Goal: Task Accomplishment & Management: Manage account settings

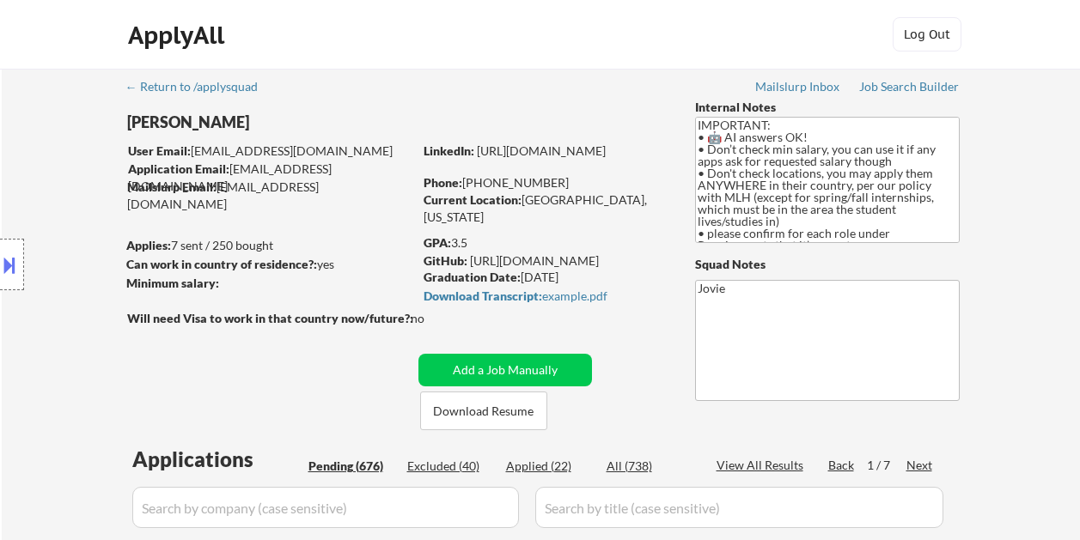
select select ""pending""
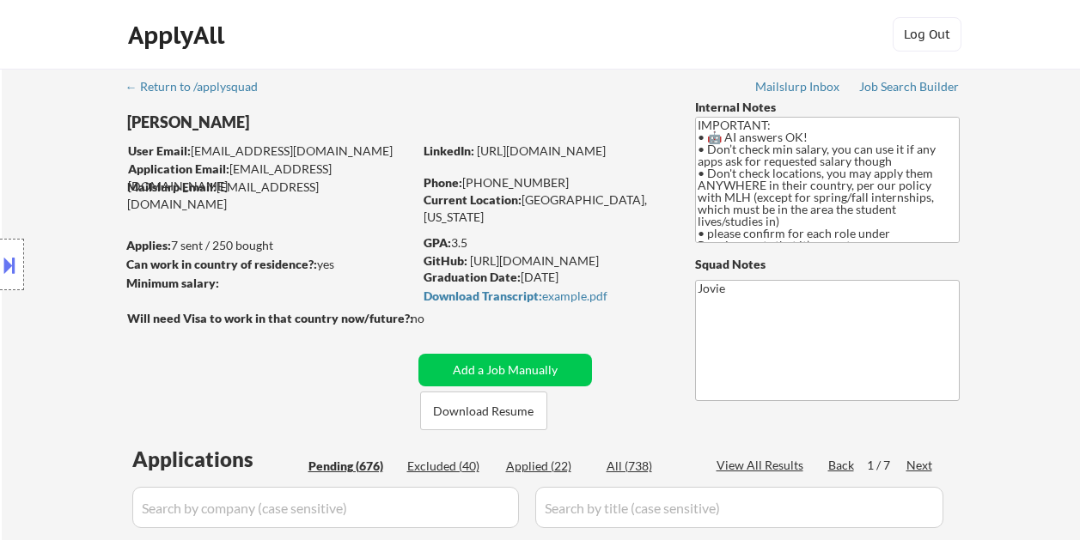
select select ""pending""
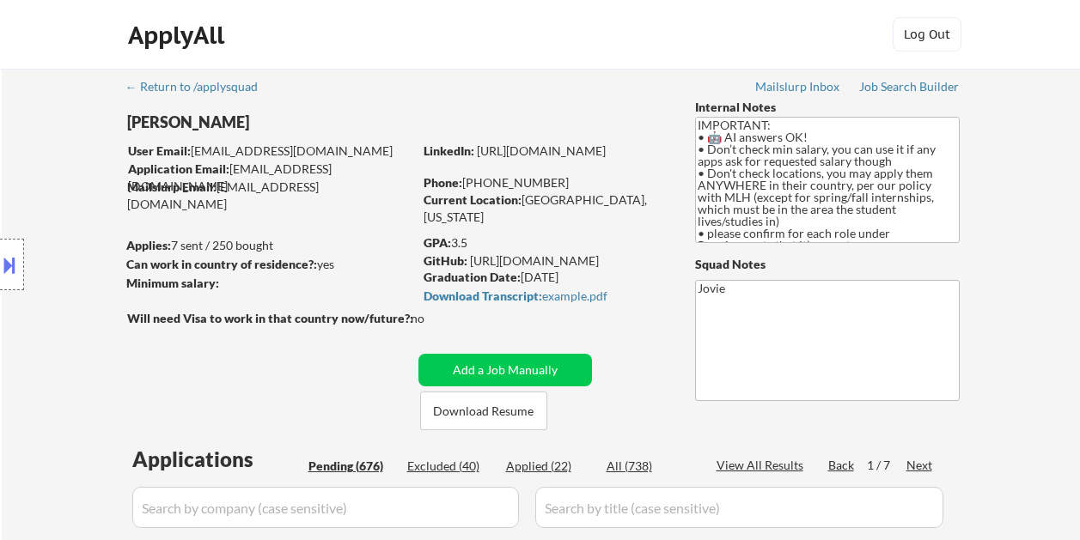
select select ""pending""
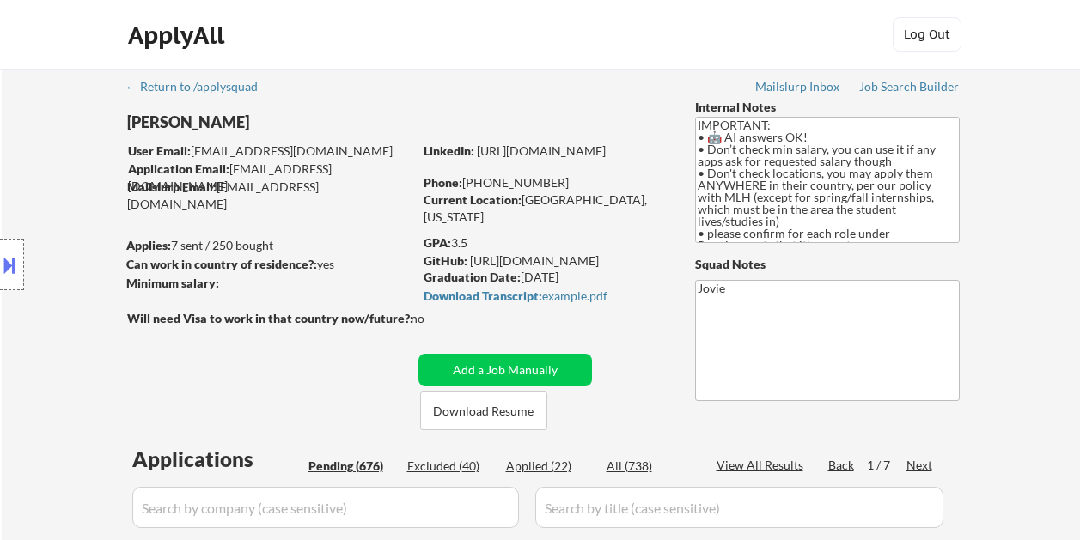
select select ""pending""
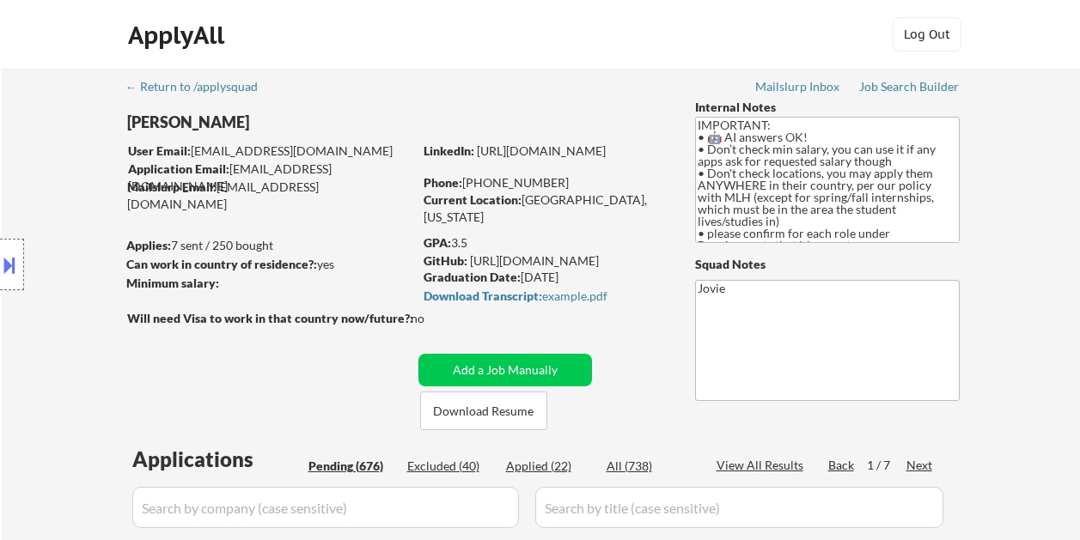
select select ""pending""
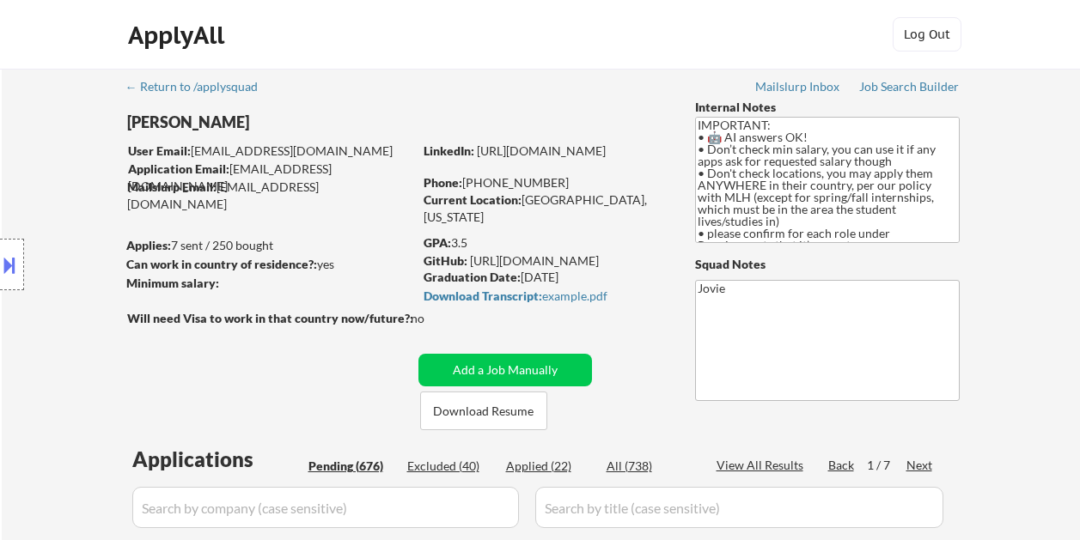
select select ""pending""
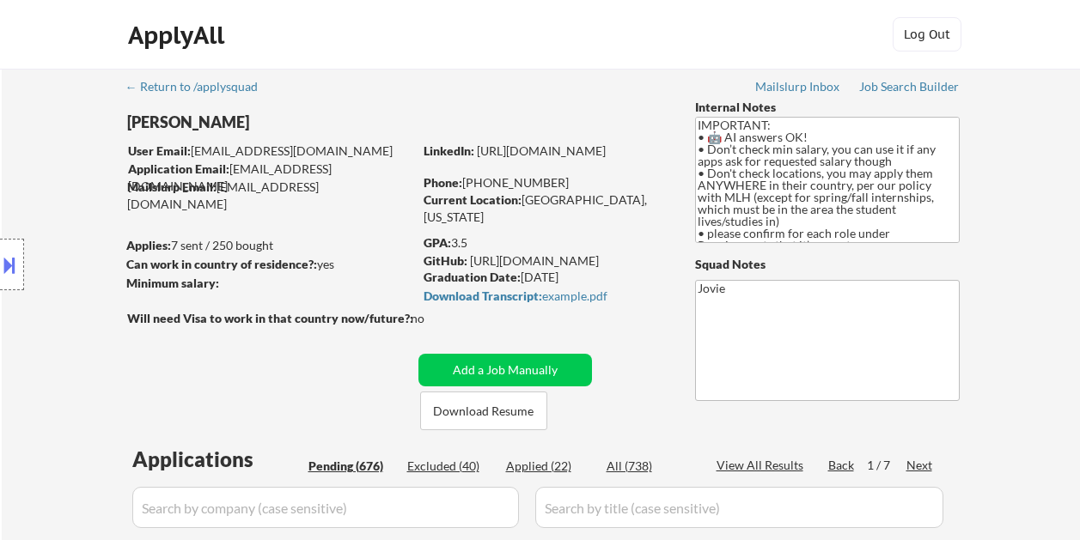
select select ""pending""
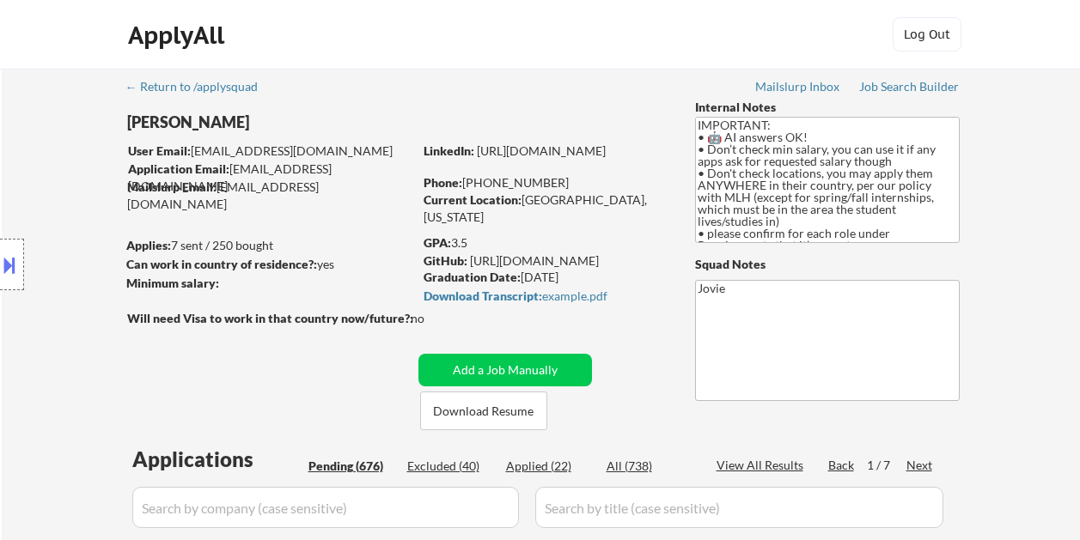
select select ""pending""
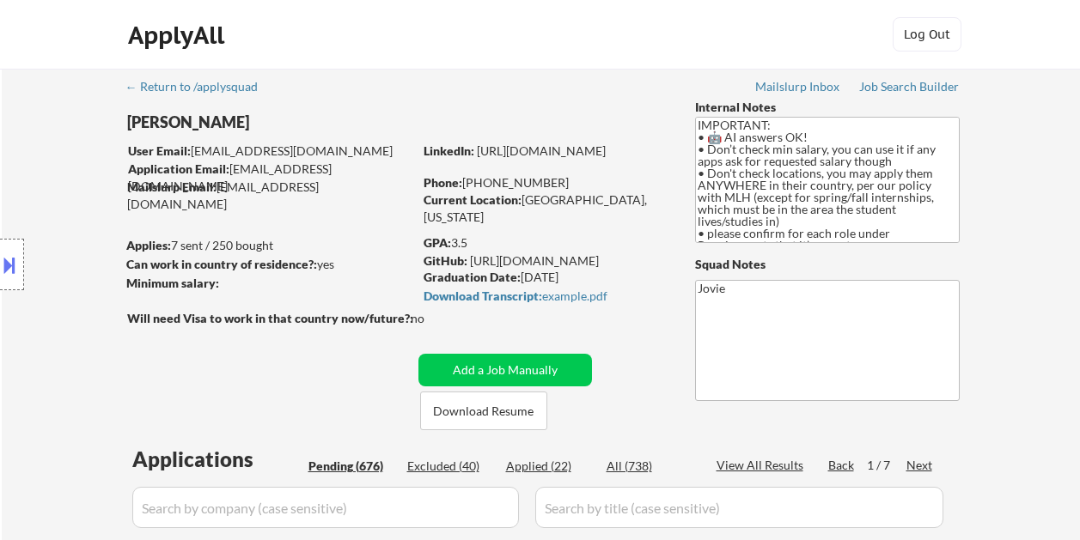
select select ""pending""
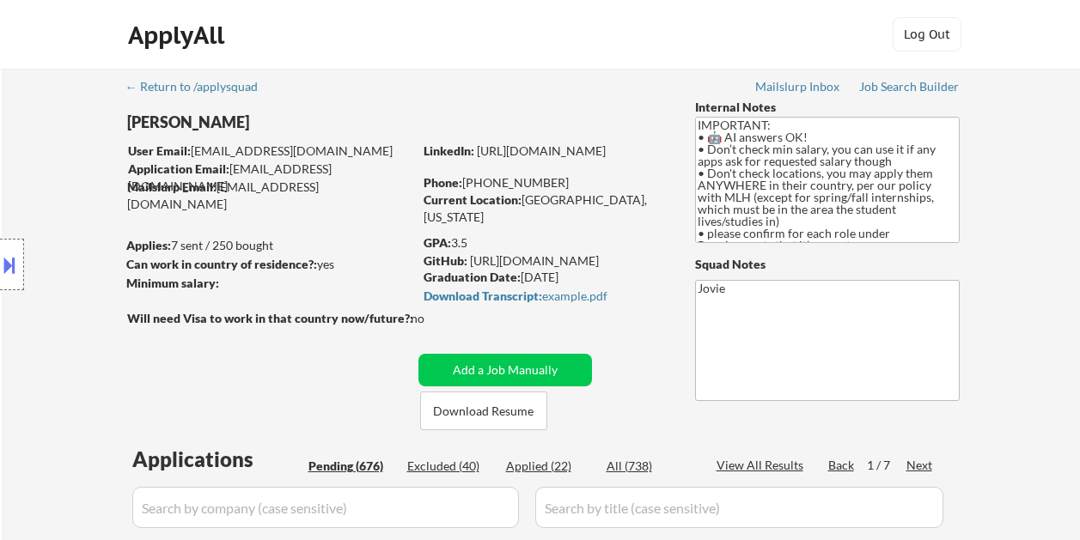
select select ""pending""
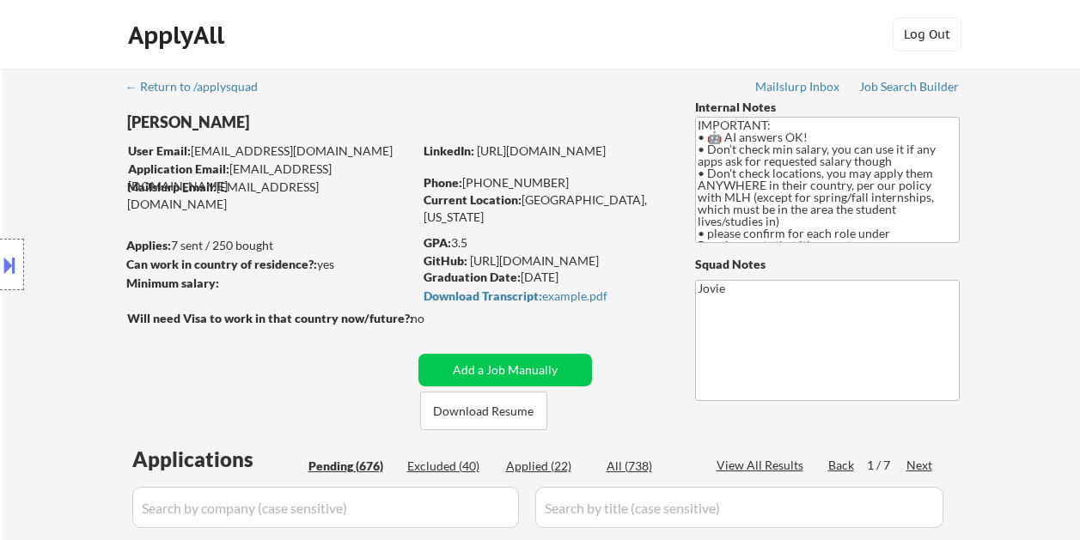
select select ""pending""
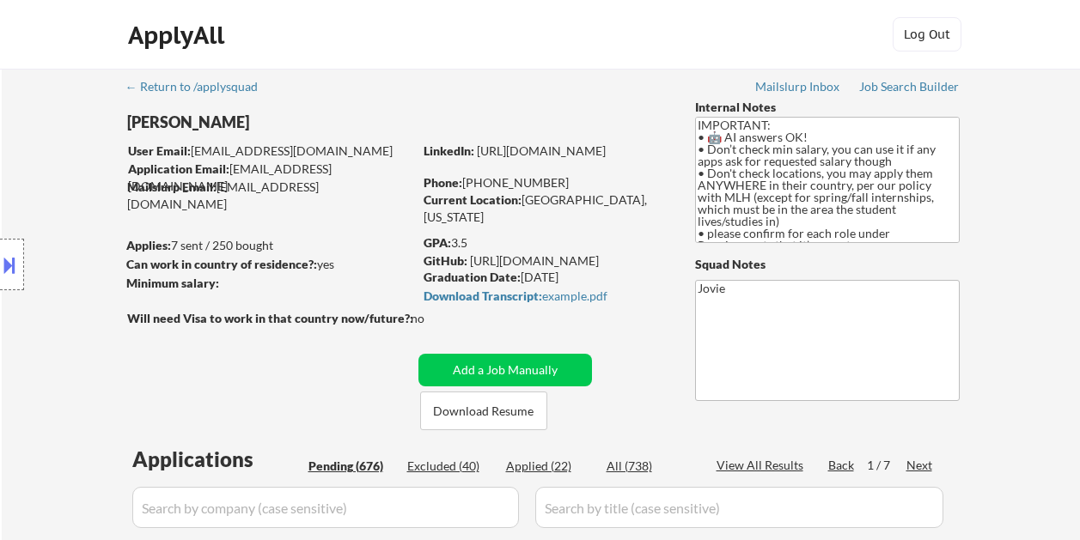
select select ""pending""
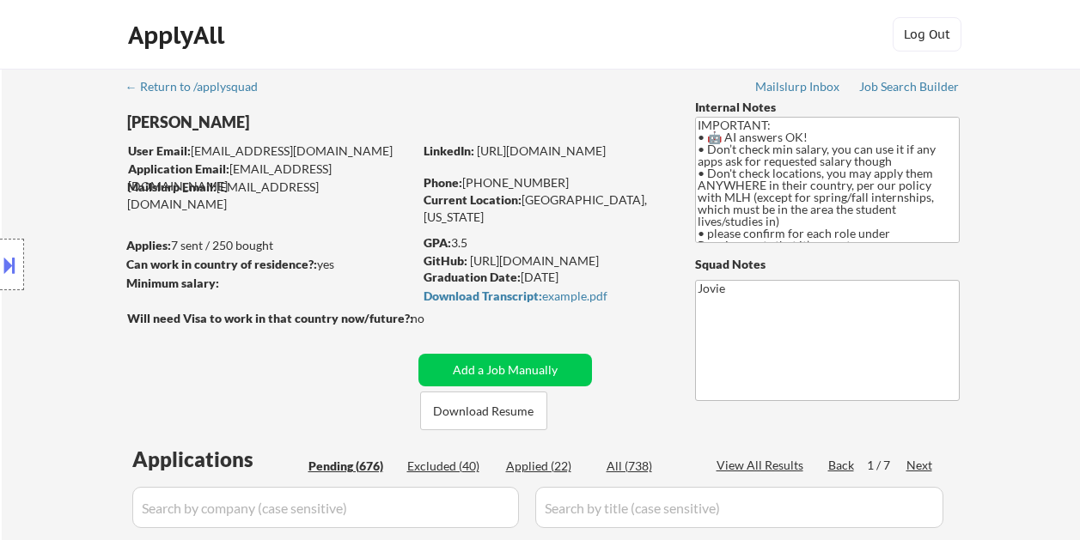
select select ""pending""
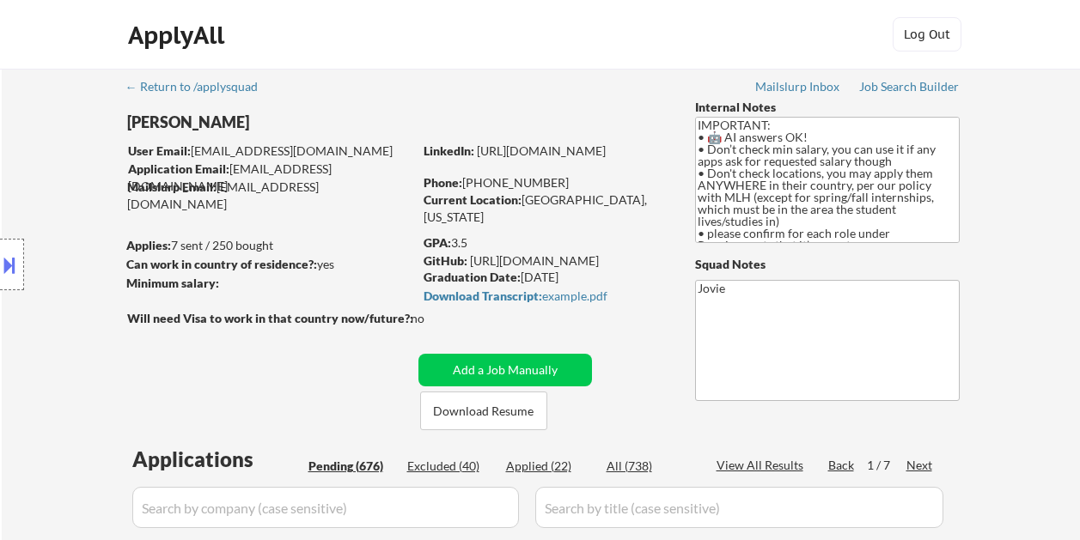
select select ""pending""
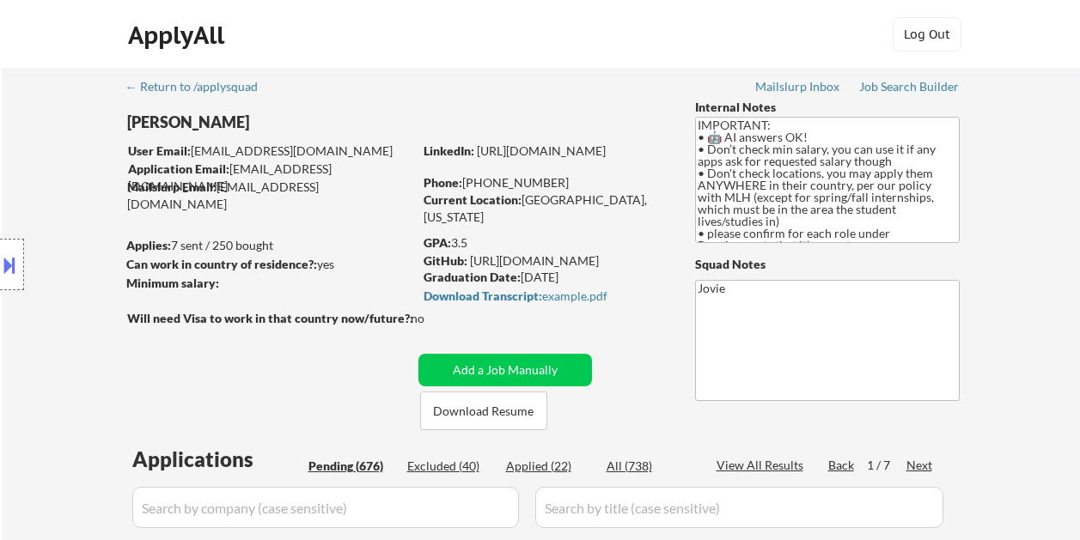
select select ""pending""
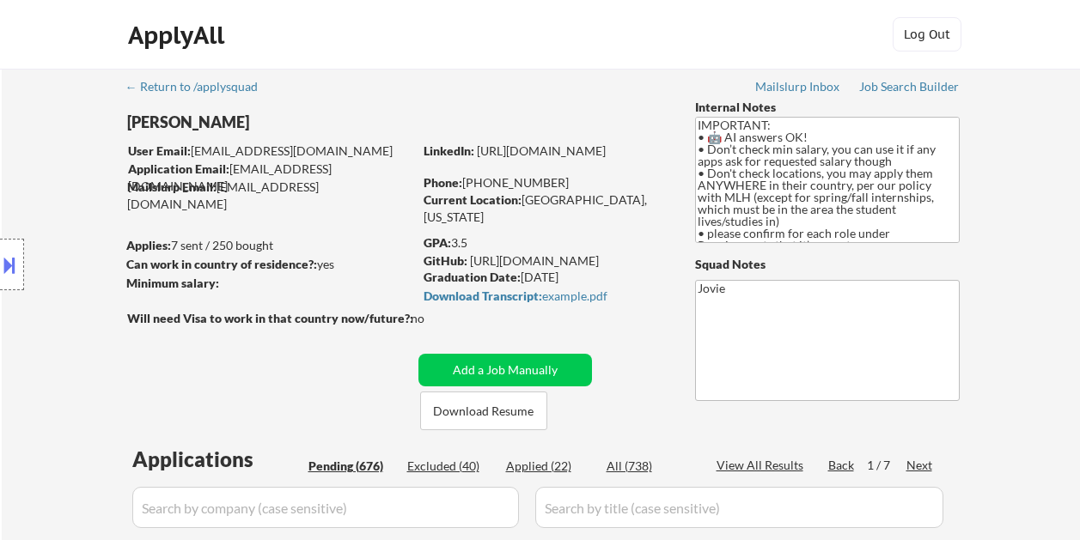
select select ""pending""
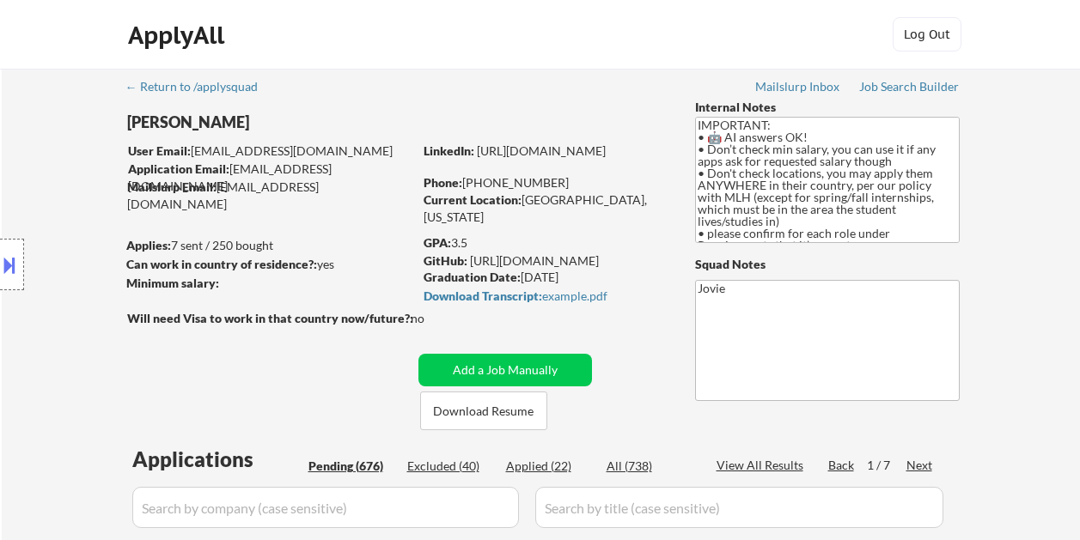
select select ""pending""
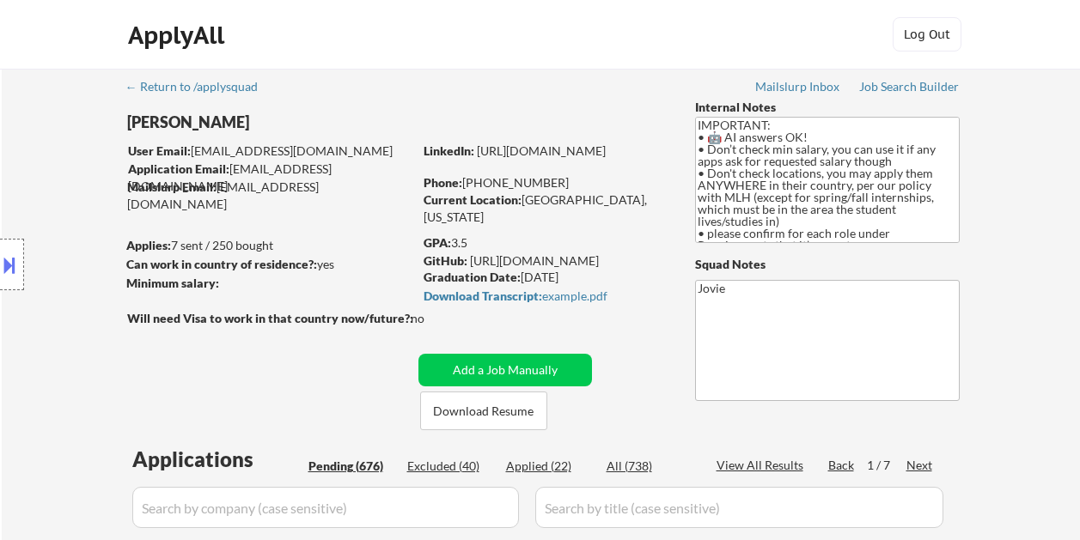
select select ""pending""
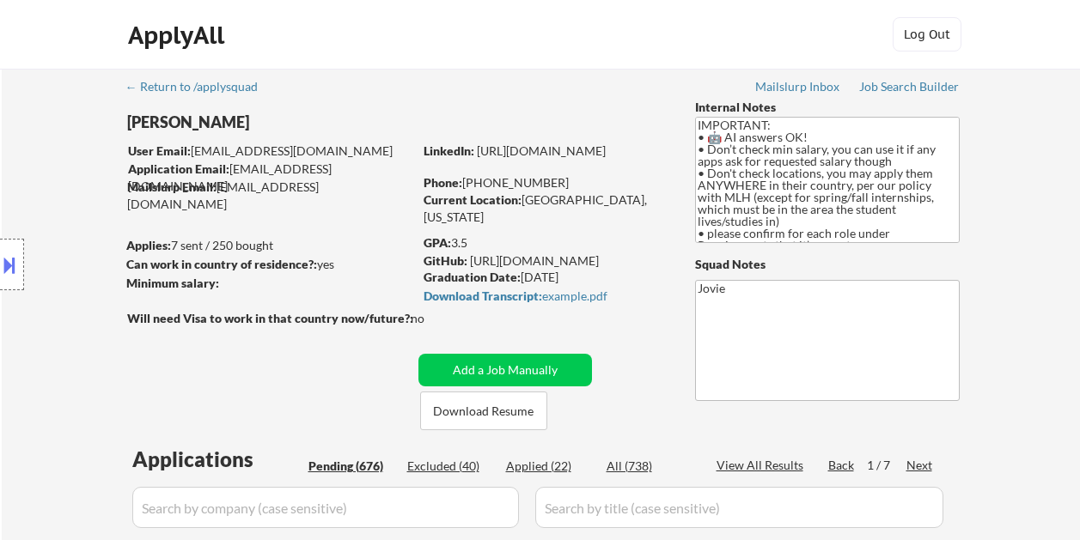
select select ""pending""
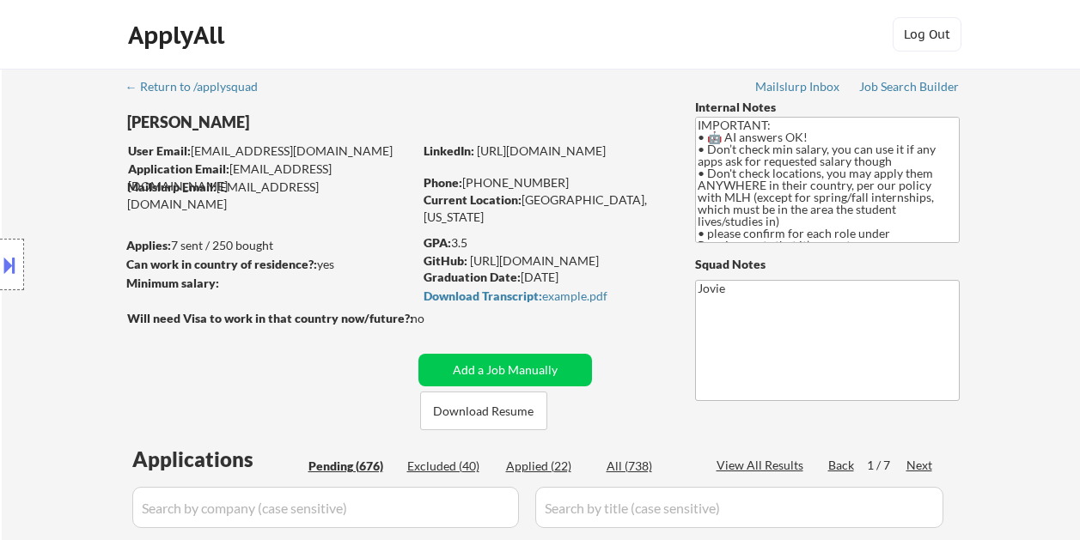
select select ""pending""
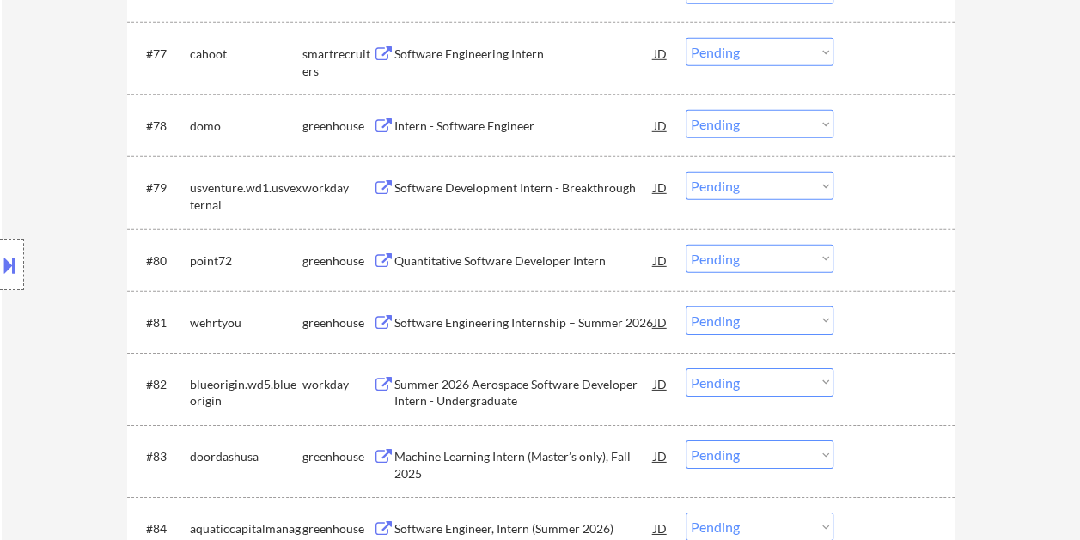
scroll to position [5767, 0]
